Goal: Answer question/provide support: Share knowledge or assist other users

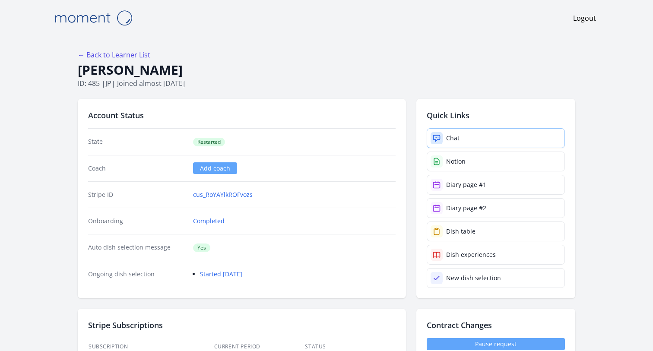
click at [488, 135] on link "Chat" at bounding box center [496, 138] width 138 height 20
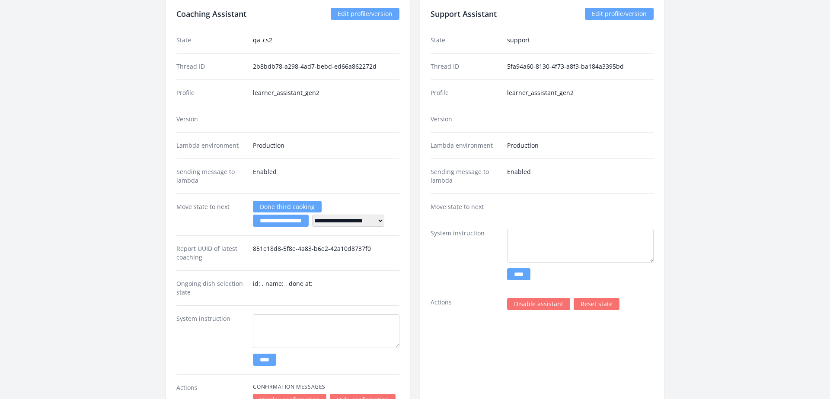
scroll to position [1376, 0]
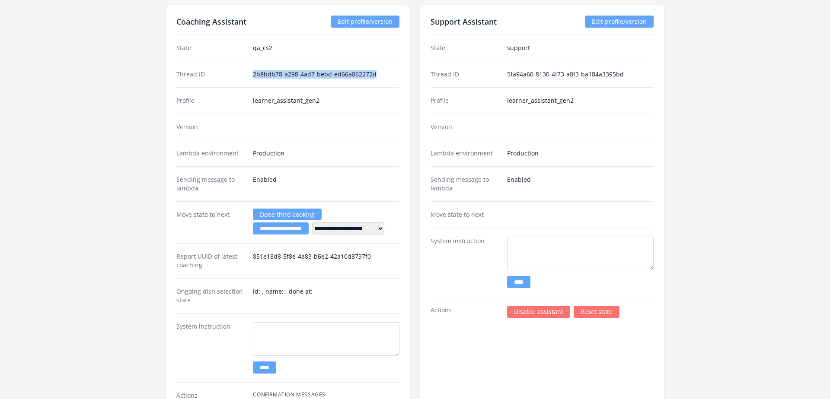
copy dd "2b8bdb78-a298-4ad7-bebd-ed66a862272d"
drag, startPoint x: 252, startPoint y: 73, endPoint x: 410, endPoint y: 73, distance: 157.7
click at [410, 73] on div "**********" at bounding box center [415, 228] width 498 height 447
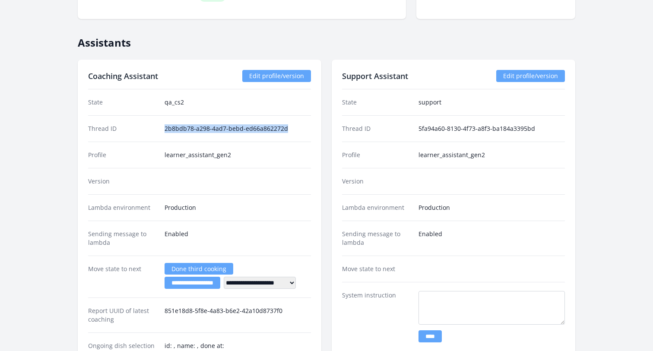
scroll to position [1281, 0]
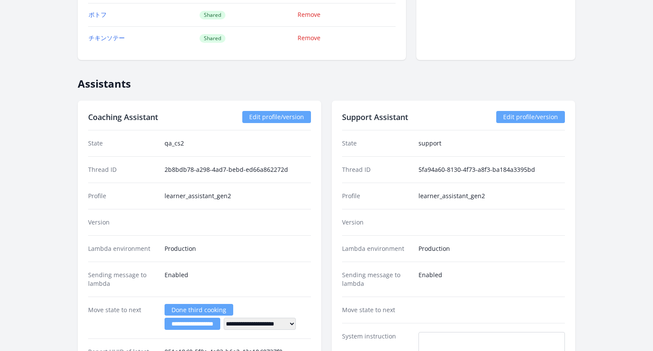
click at [465, 184] on div "Profile learner_assistant_gen2" at bounding box center [453, 196] width 223 height 26
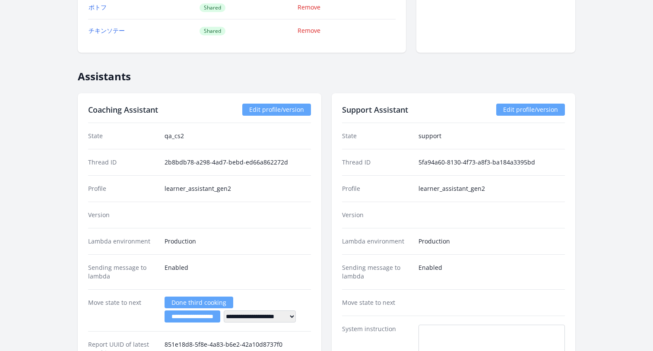
scroll to position [1272, 0]
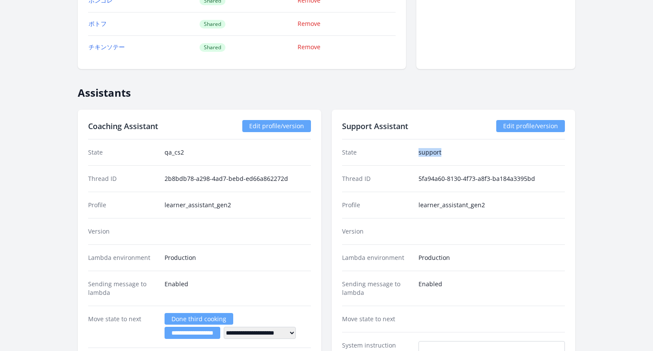
drag, startPoint x: 419, startPoint y: 151, endPoint x: 459, endPoint y: 156, distance: 40.1
click at [459, 156] on dd "support" at bounding box center [492, 152] width 146 height 9
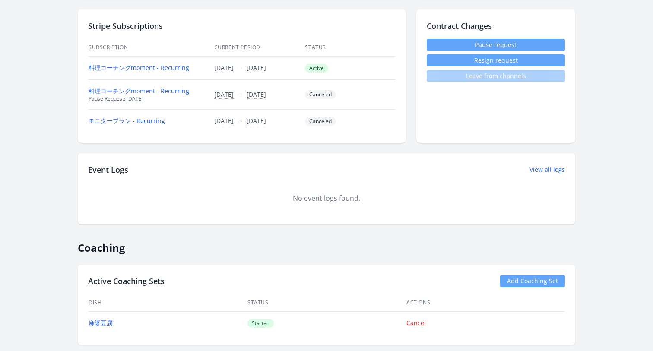
scroll to position [0, 0]
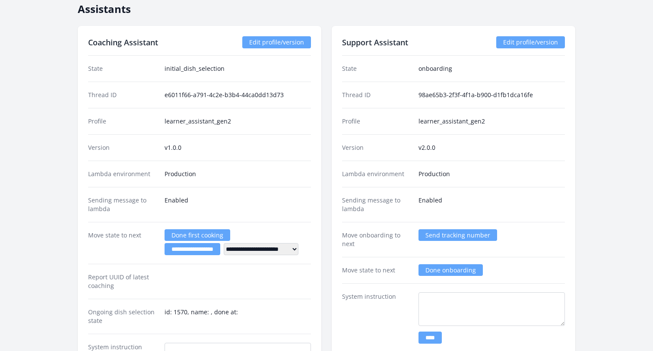
scroll to position [1536, 0]
drag, startPoint x: 458, startPoint y: 69, endPoint x: 401, endPoint y: 69, distance: 57.0
click at [400, 69] on div "State onboarding" at bounding box center [453, 69] width 223 height 26
click at [401, 69] on dt "State" at bounding box center [377, 69] width 70 height 9
drag, startPoint x: 341, startPoint y: 69, endPoint x: 383, endPoint y: 69, distance: 41.9
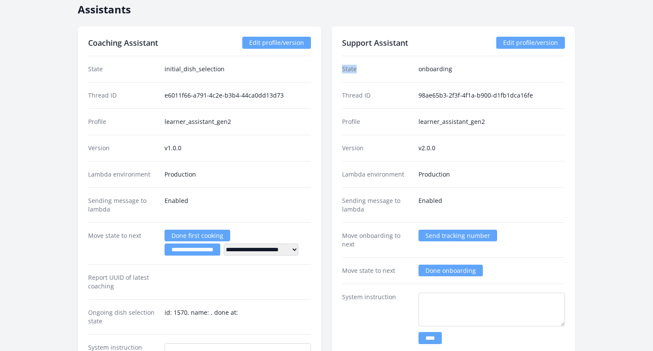
click at [383, 69] on div "Support Assistant Edit profile/version State onboarding Thread ID 98ae65b3-2f3f…" at bounding box center [454, 249] width 244 height 447
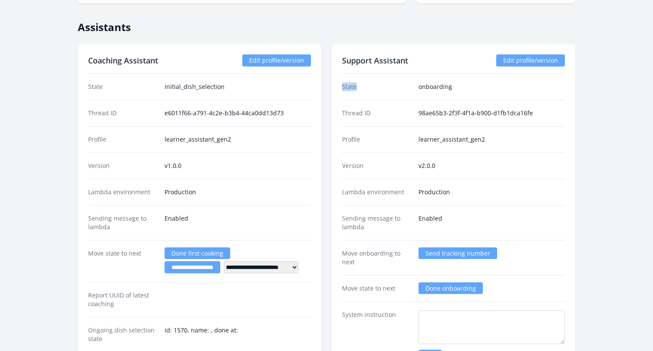
scroll to position [1516, 0]
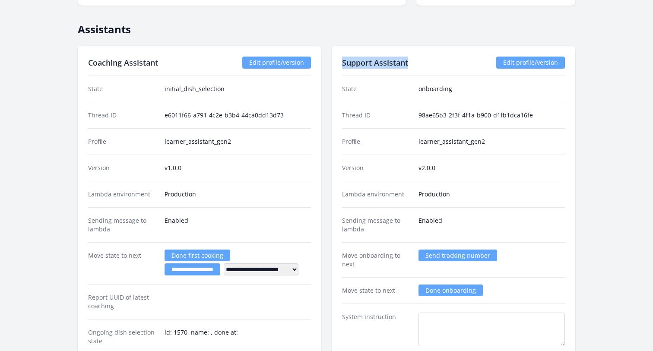
drag, startPoint x: 341, startPoint y: 62, endPoint x: 430, endPoint y: 62, distance: 88.6
click at [430, 62] on div "Support Assistant Edit profile/version State onboarding Thread ID 98ae65b3-2f3f…" at bounding box center [454, 269] width 244 height 447
click at [430, 62] on div "Support Assistant Edit profile/version" at bounding box center [453, 63] width 223 height 12
drag, startPoint x: 418, startPoint y: 90, endPoint x: 476, endPoint y: 90, distance: 57.9
click at [476, 90] on div "State onboarding" at bounding box center [453, 89] width 223 height 26
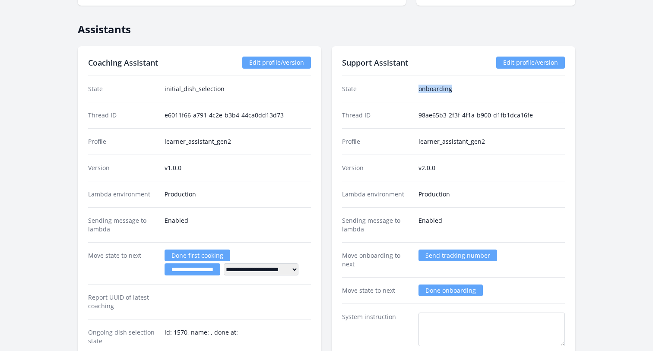
copy dd "onboarding"
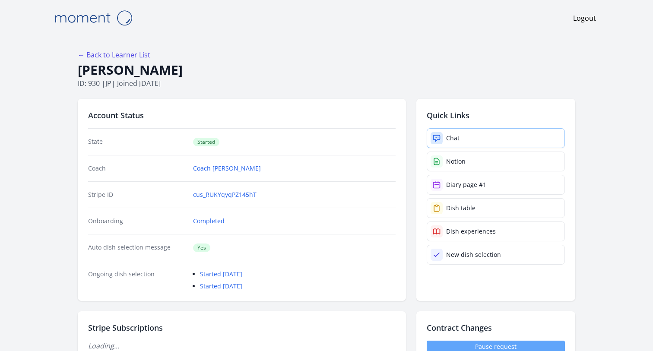
click at [477, 144] on link "Chat" at bounding box center [496, 138] width 138 height 20
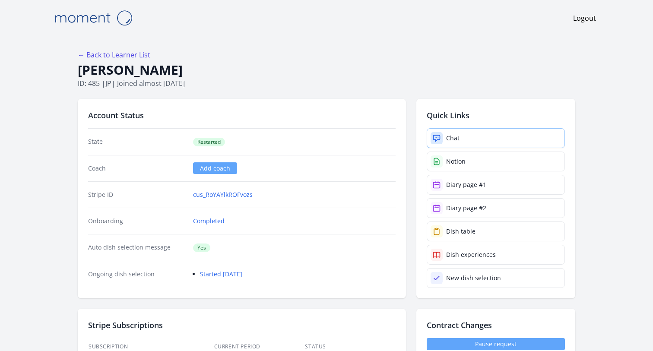
click at [473, 140] on link "Chat" at bounding box center [496, 138] width 138 height 20
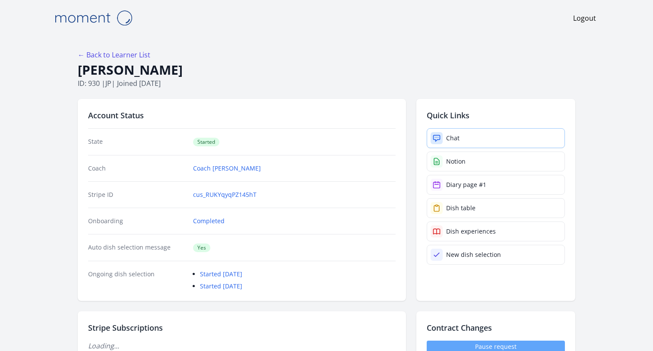
click at [474, 144] on link "Chat" at bounding box center [496, 138] width 138 height 20
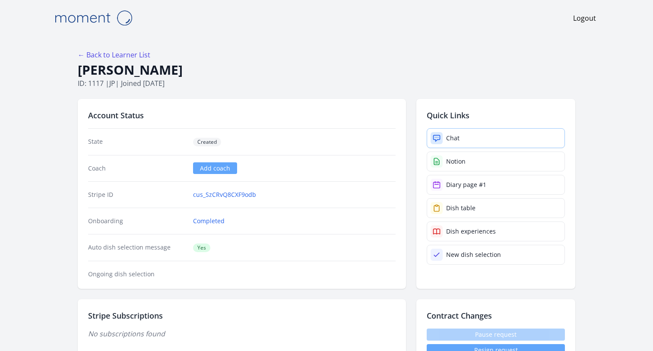
click at [465, 145] on link "Chat" at bounding box center [496, 138] width 138 height 20
